Goal: Information Seeking & Learning: Find specific page/section

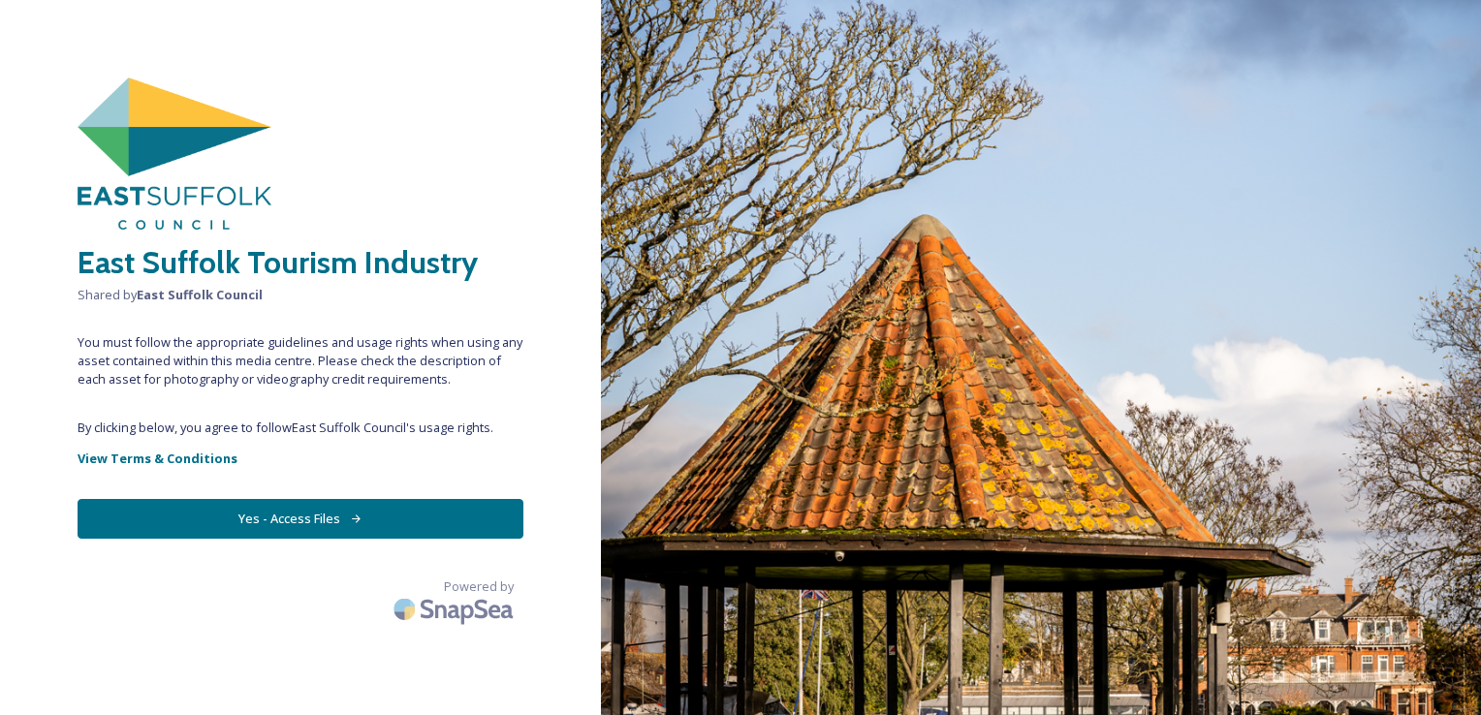
click at [303, 378] on span "You must follow the appropriate guidelines and usage rights when using any asse…" at bounding box center [301, 361] width 446 height 56
click at [315, 502] on button "Yes - Access Files" at bounding box center [301, 519] width 446 height 40
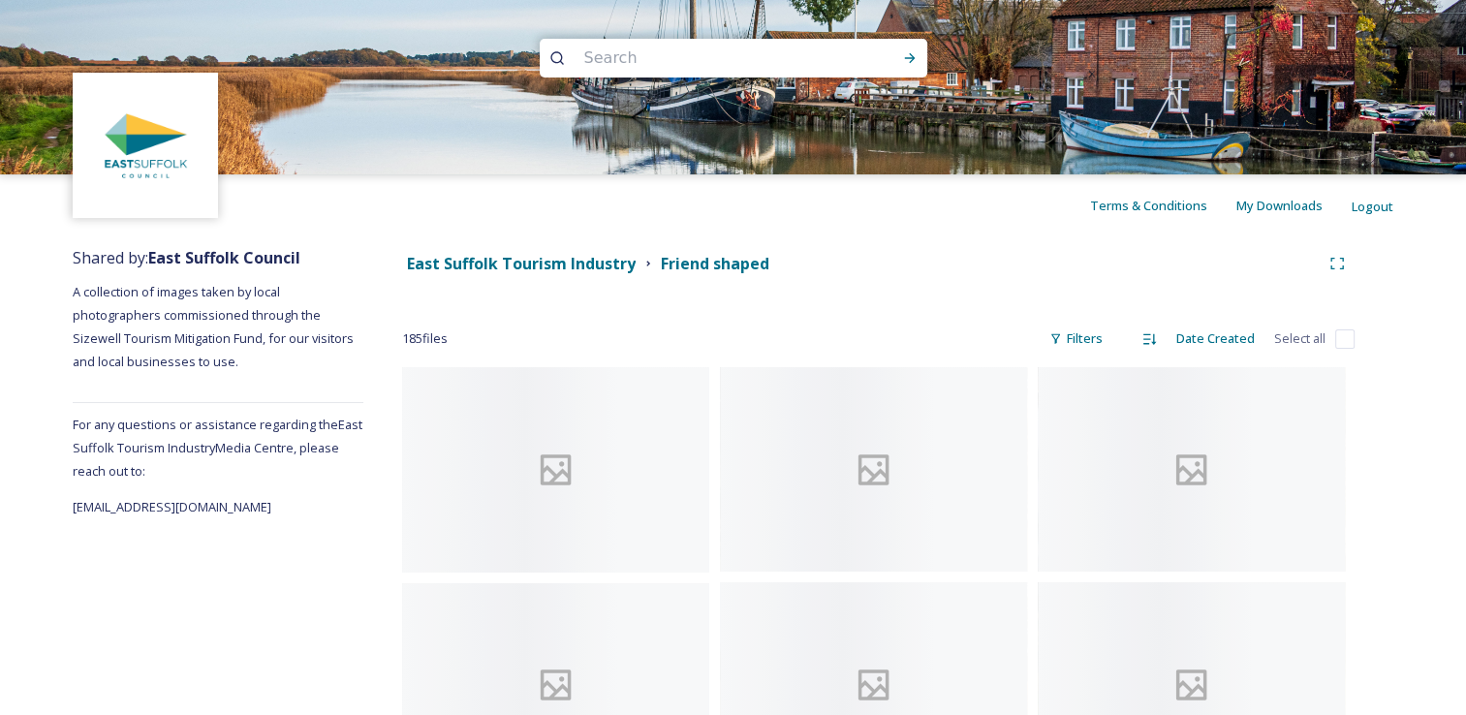
click at [779, 69] on input at bounding box center [708, 58] width 266 height 43
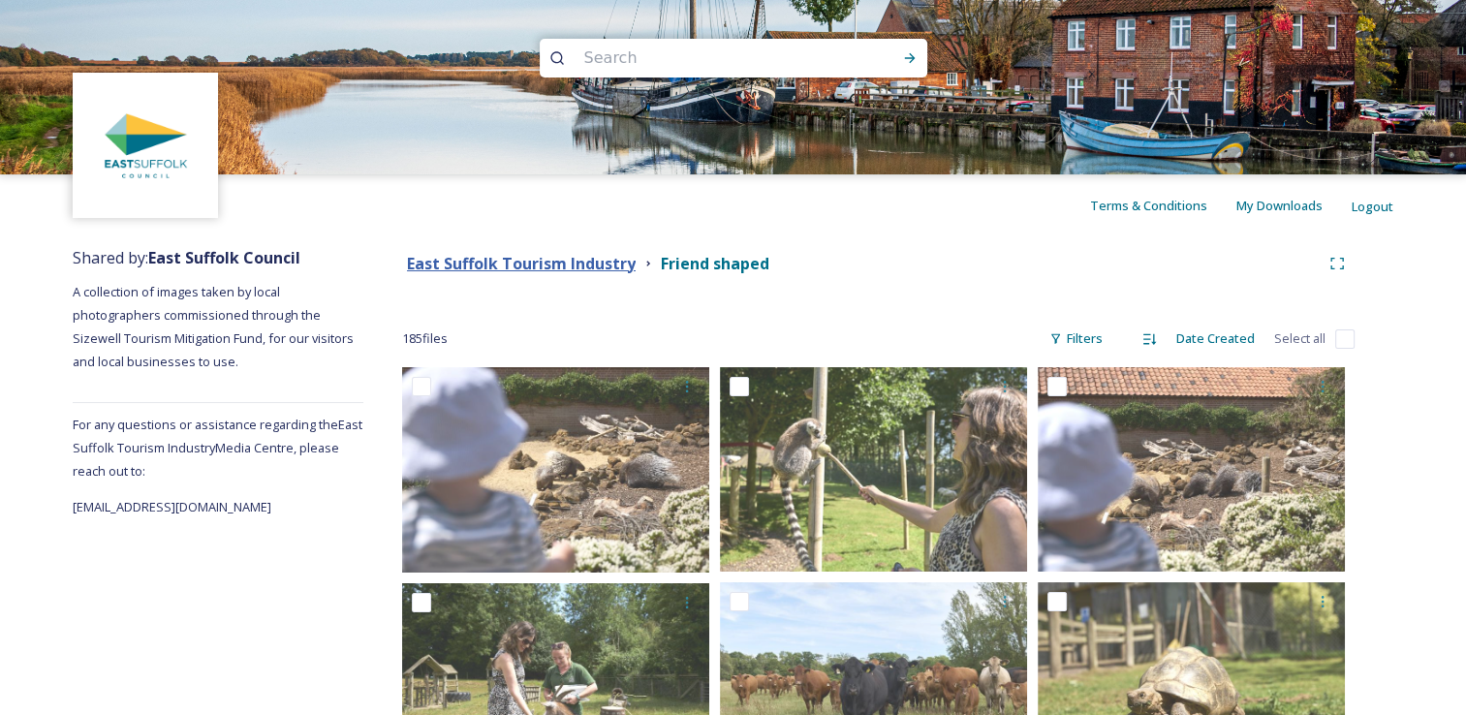
click at [571, 264] on strong "East Suffolk Tourism Industry" at bounding box center [521, 263] width 229 height 21
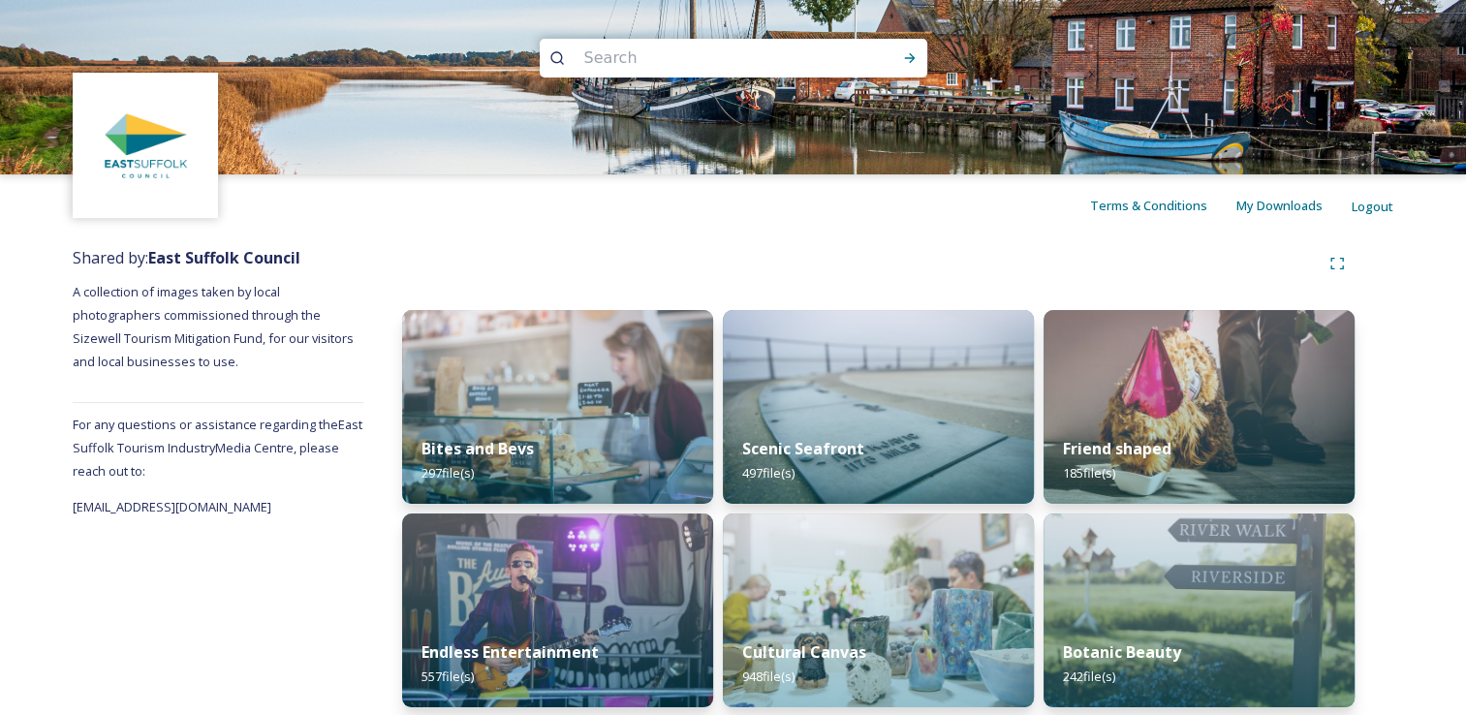
click at [702, 61] on input at bounding box center [708, 58] width 266 height 43
type input "Africa Alive"
click at [907, 61] on icon at bounding box center [910, 58] width 16 height 16
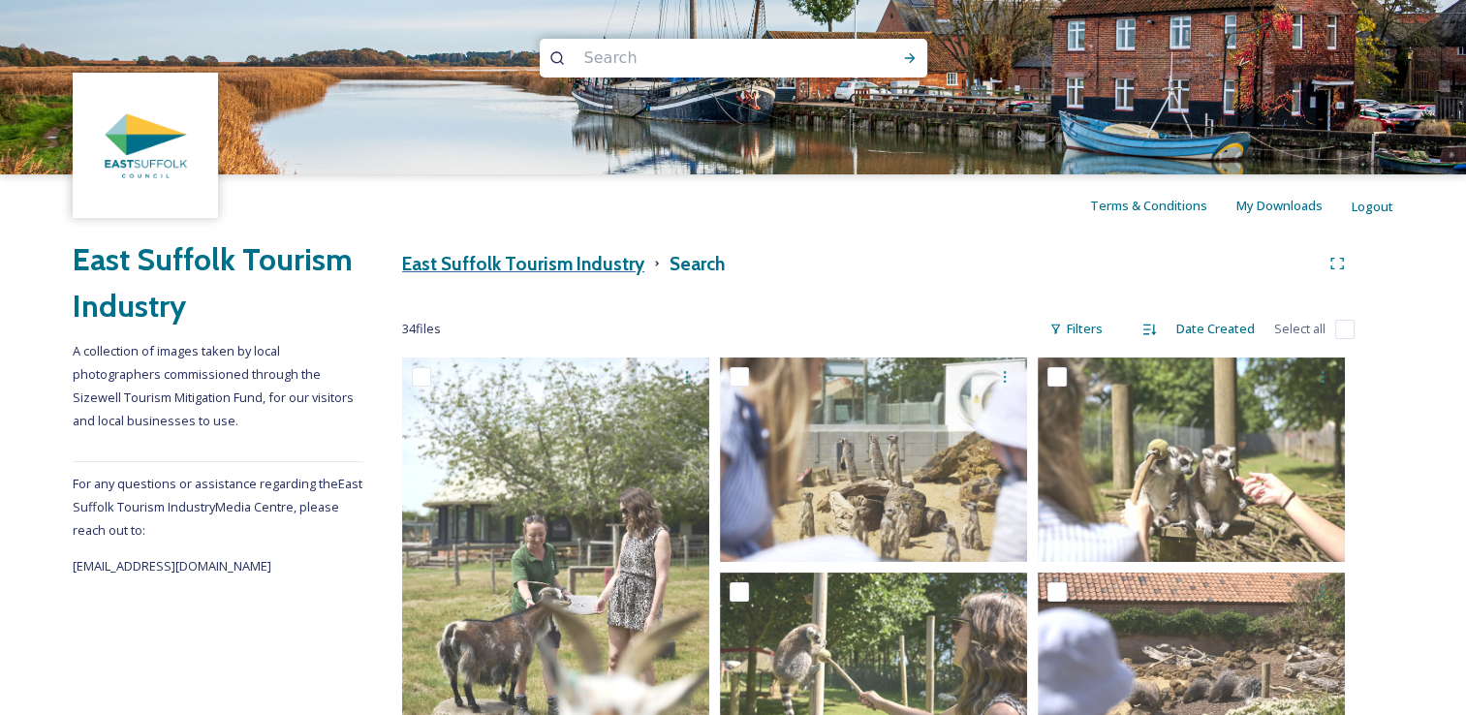
click at [471, 267] on h3 "East Suffolk Tourism Industry" at bounding box center [523, 264] width 242 height 28
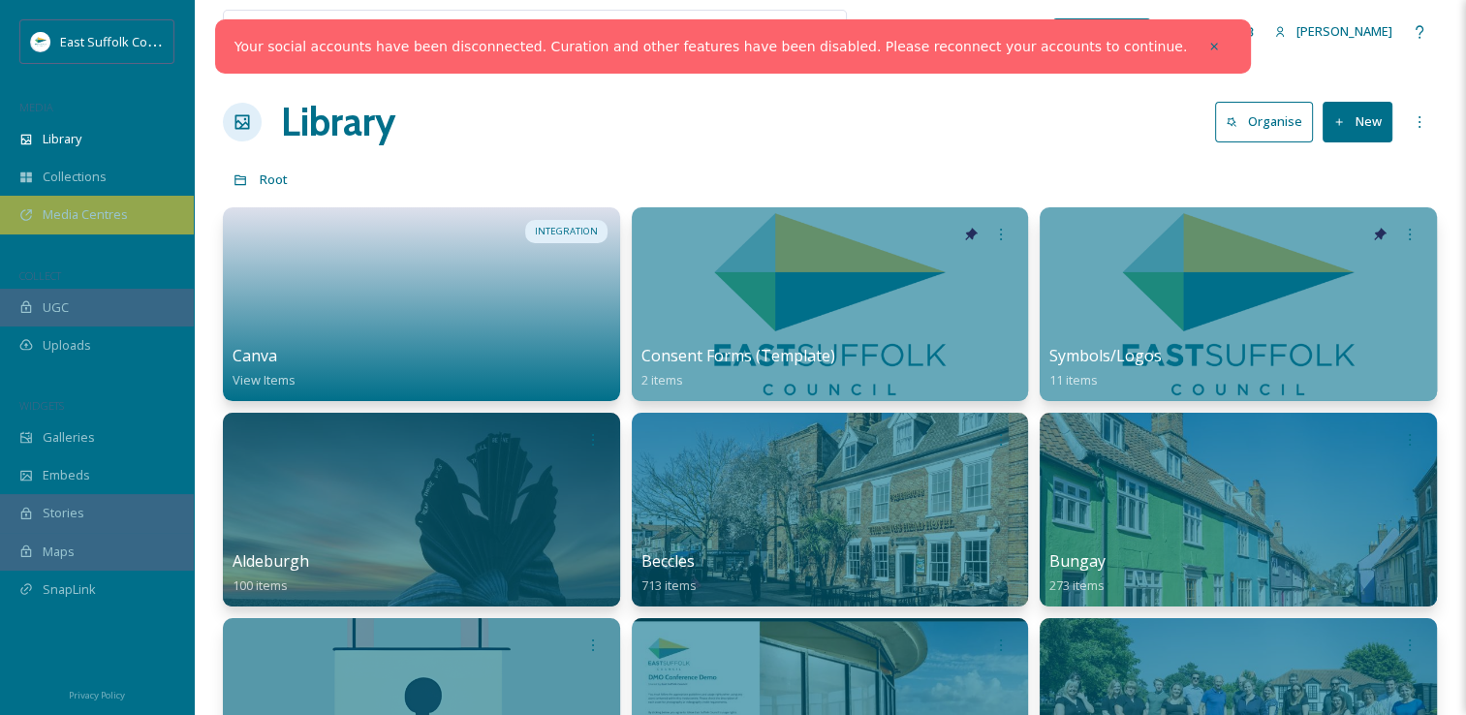
click at [88, 223] on span "Media Centres" at bounding box center [85, 214] width 85 height 18
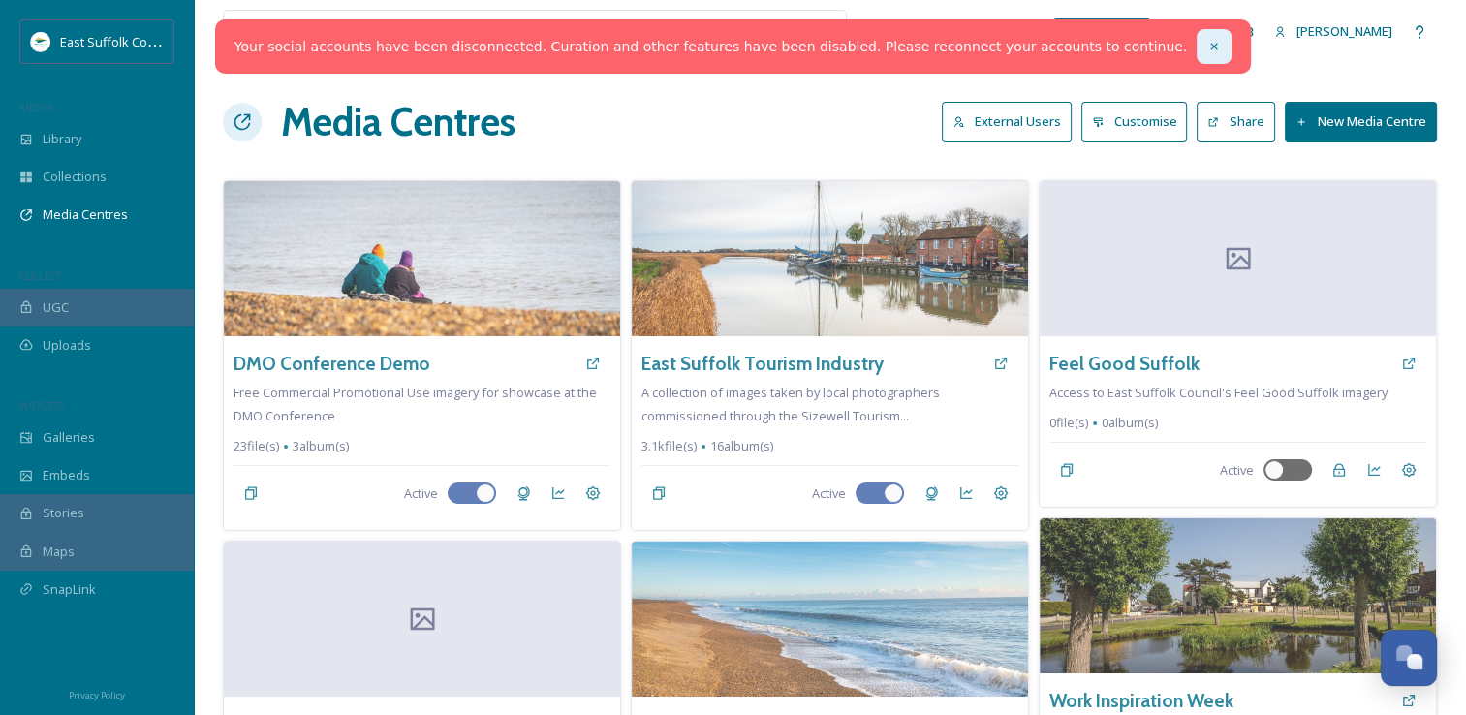
click at [1197, 57] on div at bounding box center [1214, 46] width 35 height 35
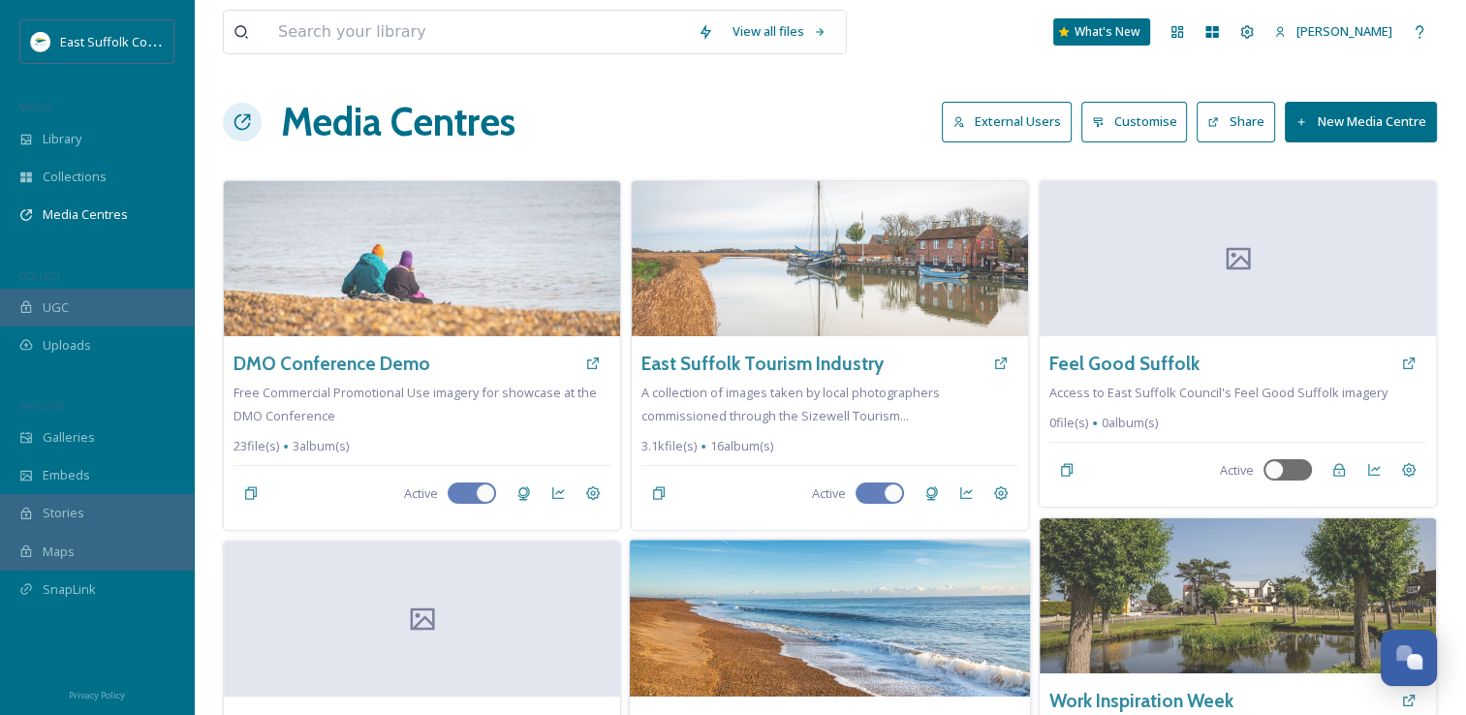
scroll to position [7664, 0]
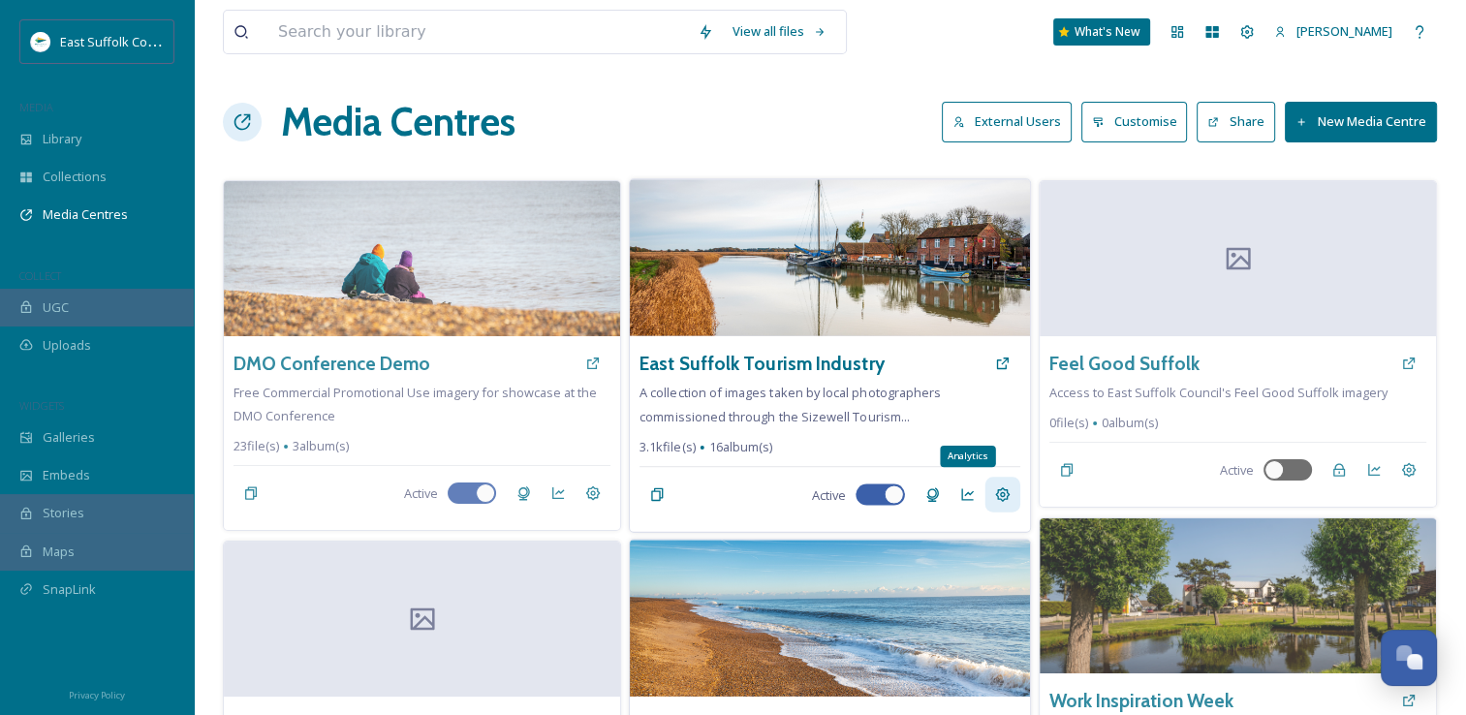
click at [995, 495] on icon at bounding box center [1003, 495] width 16 height 16
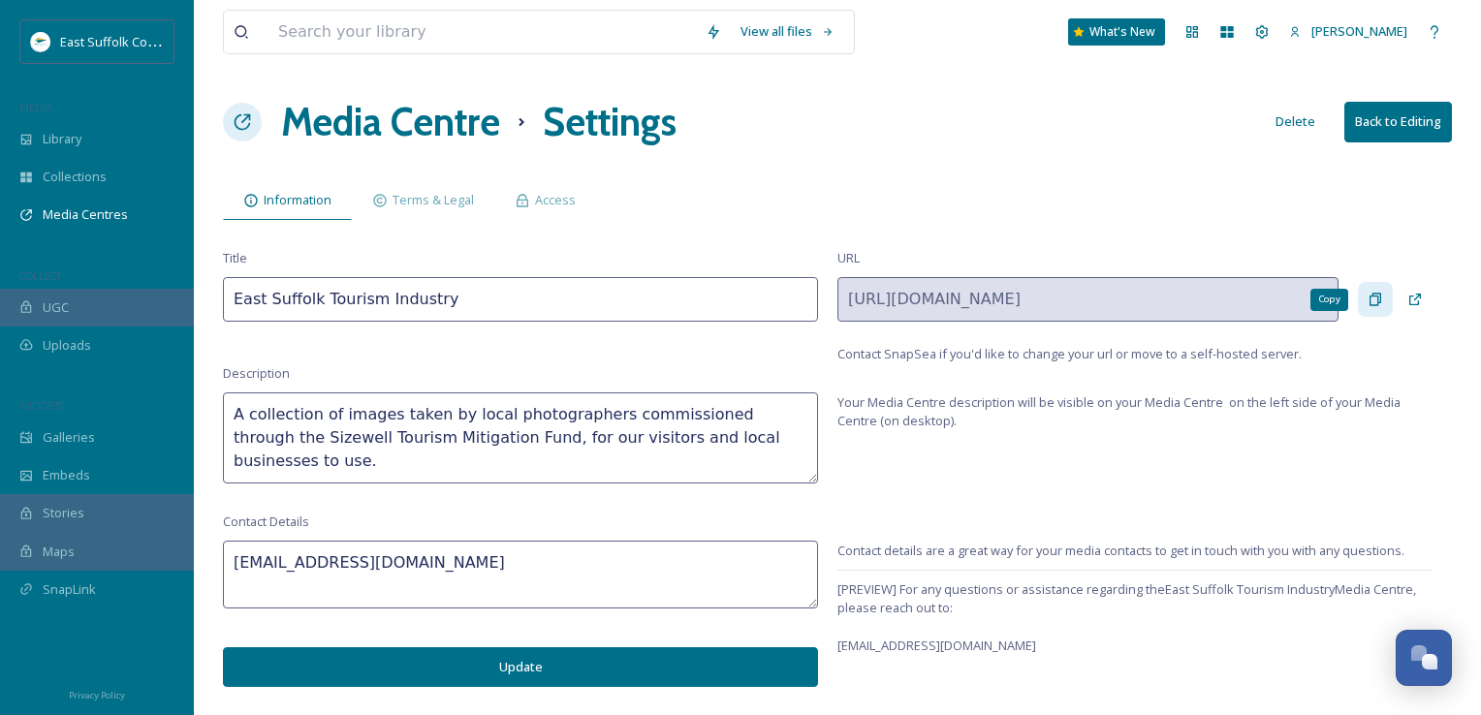
click at [1376, 300] on icon at bounding box center [1375, 300] width 16 height 16
click at [1380, 297] on icon at bounding box center [1375, 300] width 12 height 13
click at [21, 336] on div "Uploads" at bounding box center [97, 346] width 194 height 38
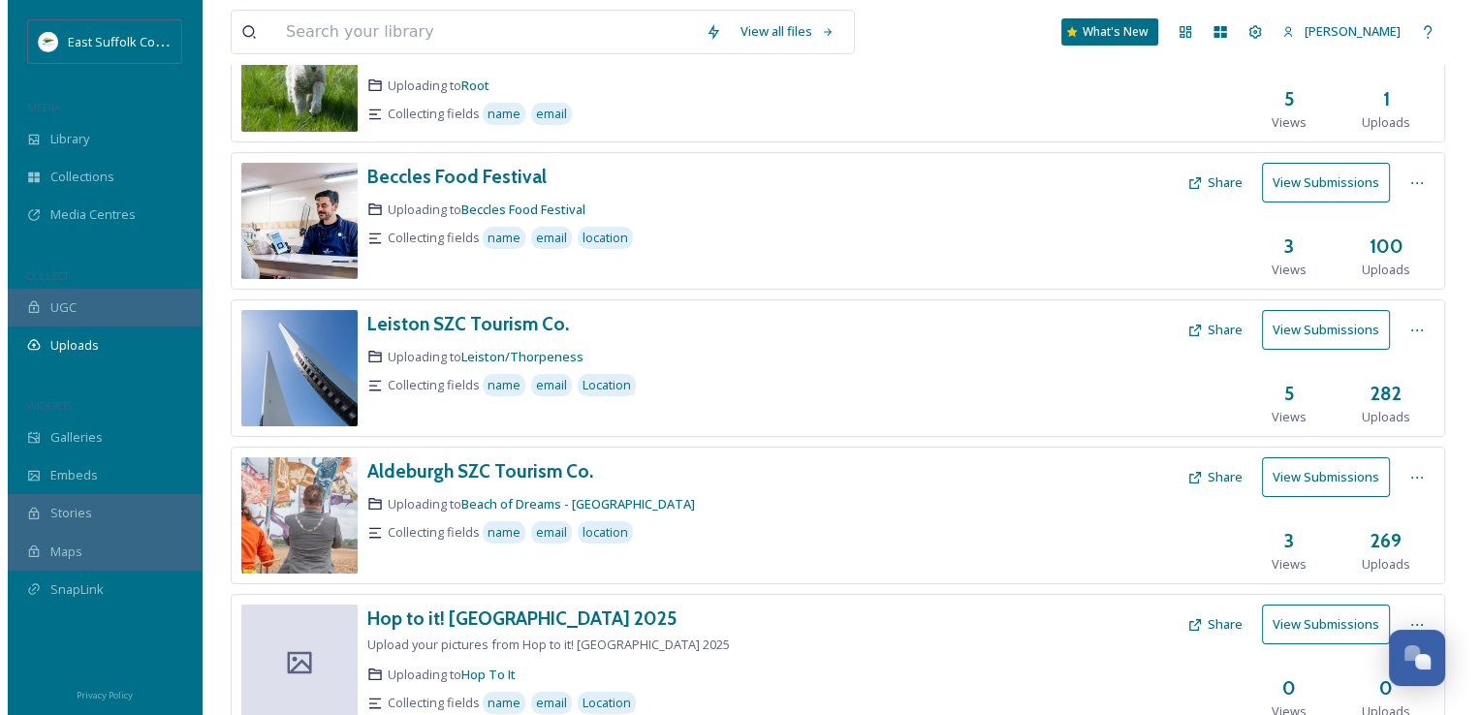
scroll to position [678, 0]
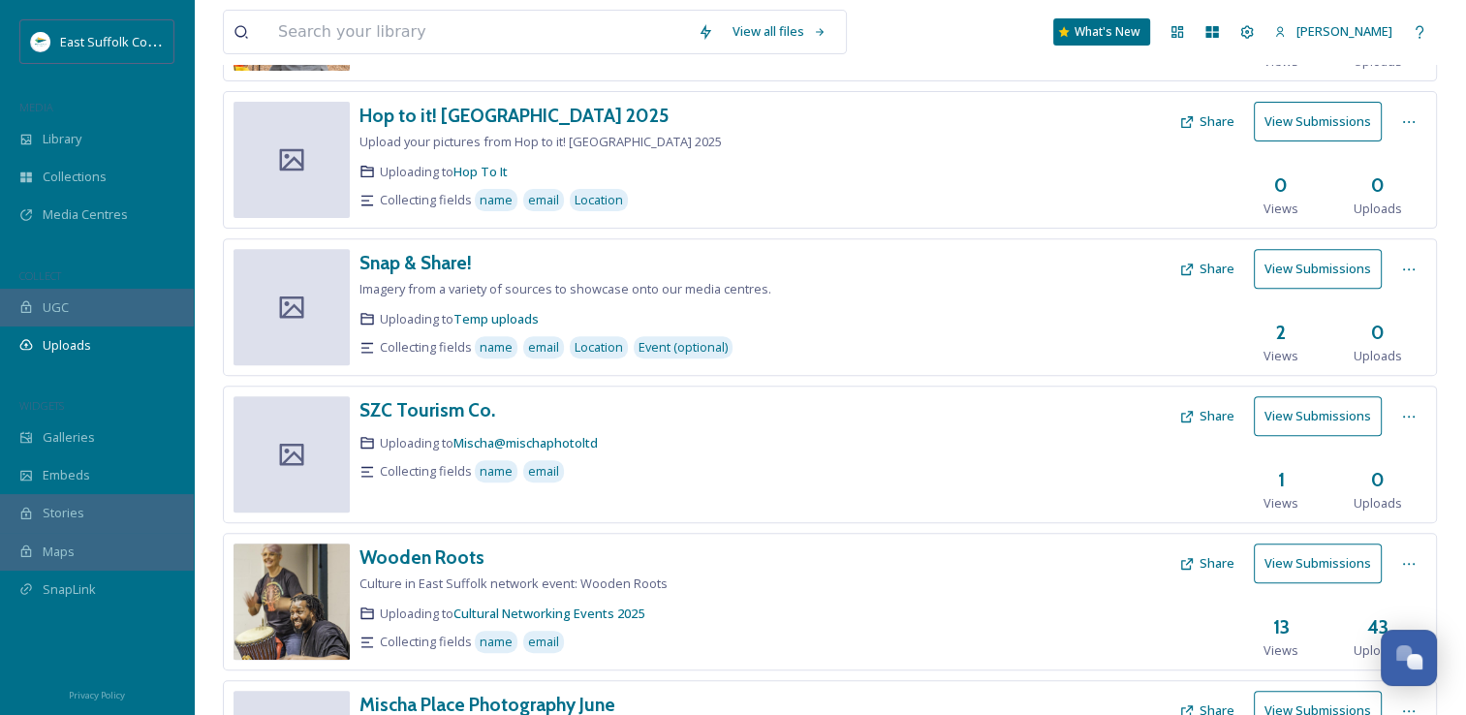
click at [1206, 273] on button "Share" at bounding box center [1207, 269] width 75 height 38
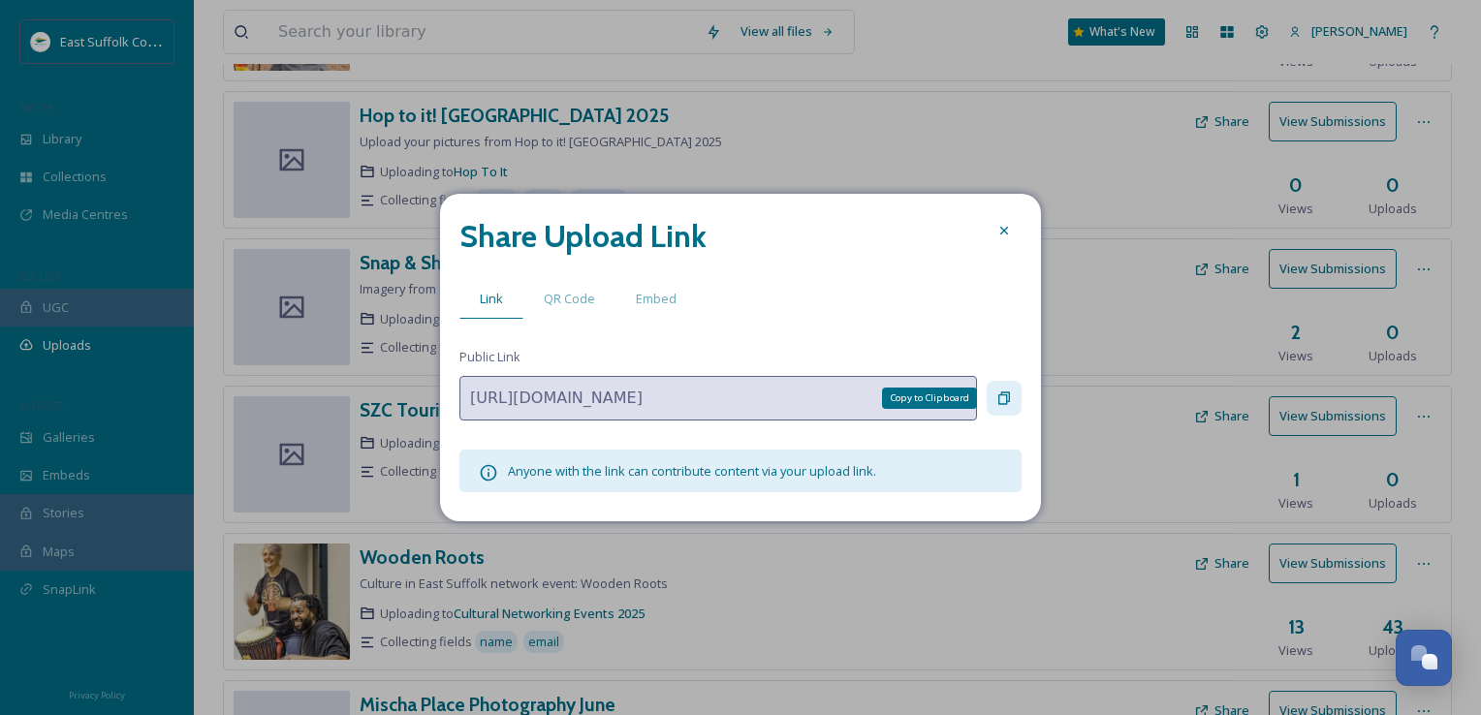
click at [992, 393] on div "Copy to Clipboard" at bounding box center [1003, 398] width 35 height 35
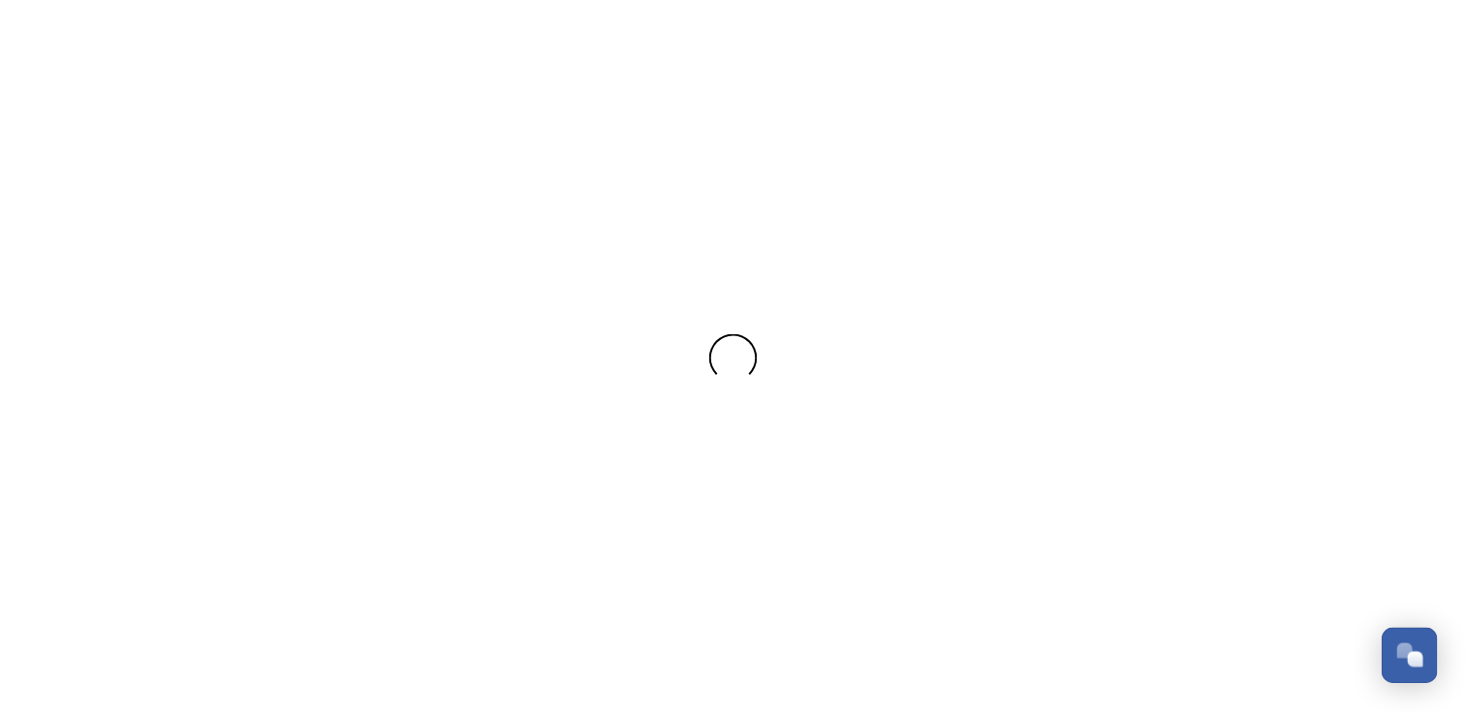
scroll to position [7664, 0]
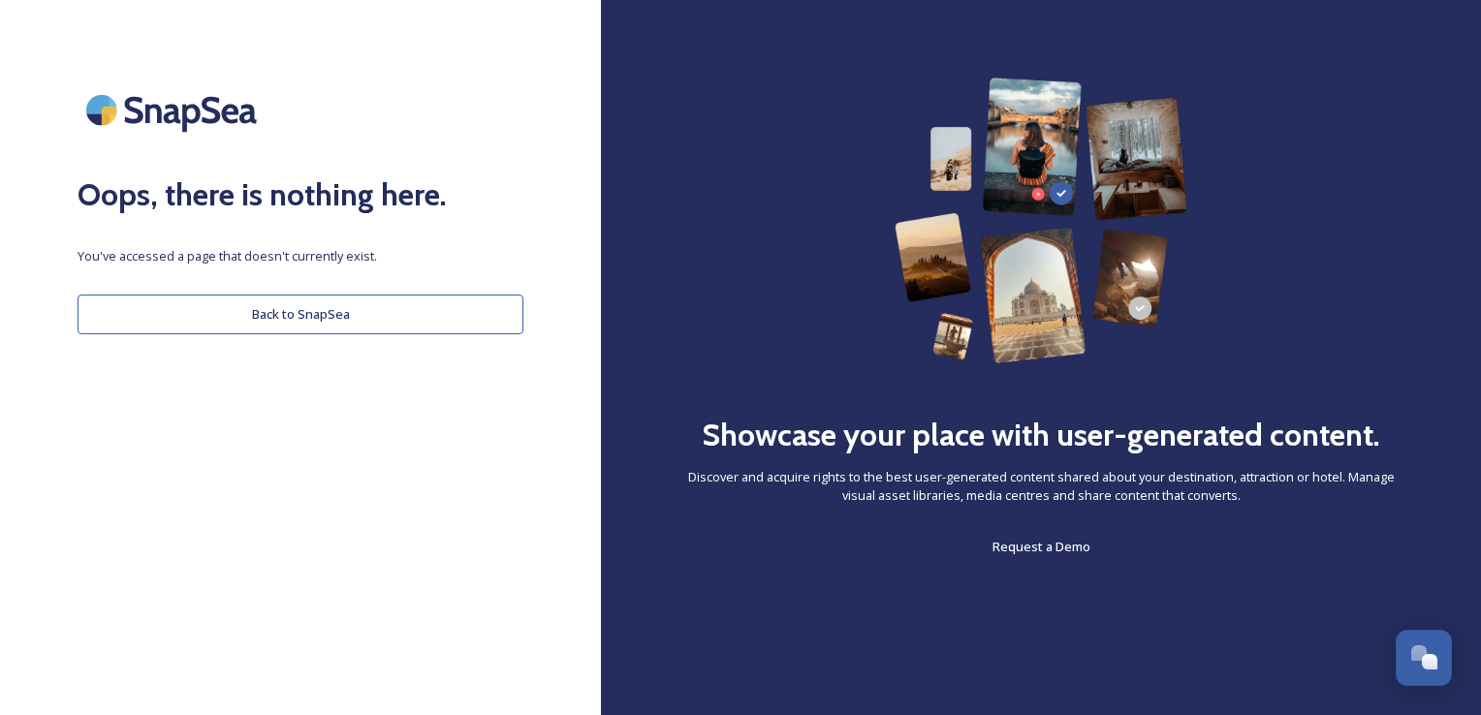
click at [411, 310] on button "Back to SnapSea" at bounding box center [301, 315] width 446 height 40
